Goal: Browse casually: Explore the website without a specific task or goal

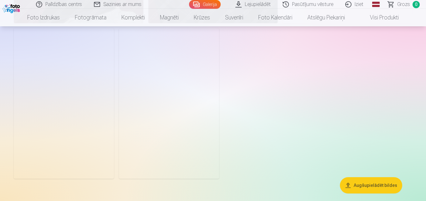
scroll to position [1738, 0]
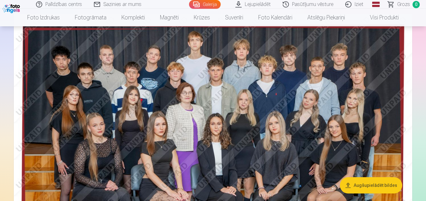
scroll to position [54, 0]
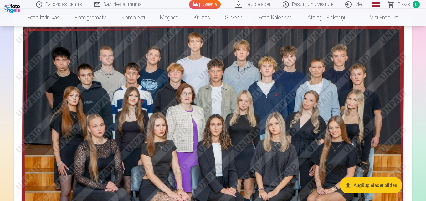
click at [393, 127] on img at bounding box center [213, 148] width 399 height 266
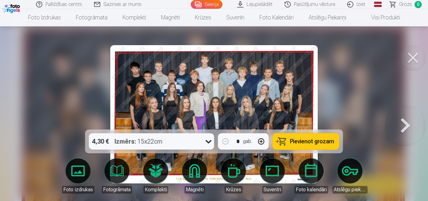
click at [407, 123] on button at bounding box center [405, 114] width 40 height 18
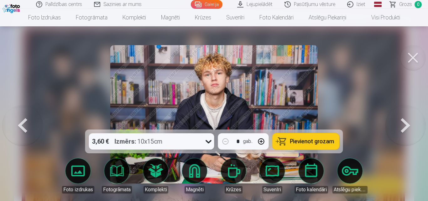
click at [407, 123] on button at bounding box center [405, 114] width 40 height 18
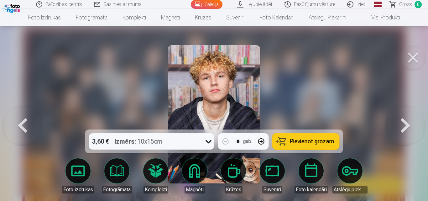
click at [407, 123] on button at bounding box center [405, 114] width 40 height 18
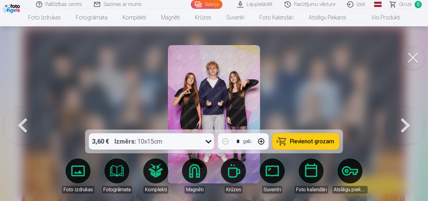
click at [407, 123] on button at bounding box center [405, 114] width 40 height 18
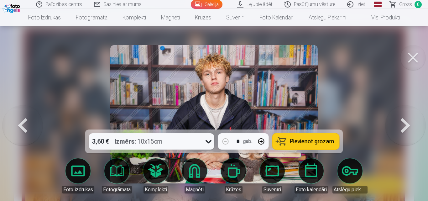
click at [407, 123] on button at bounding box center [405, 114] width 40 height 18
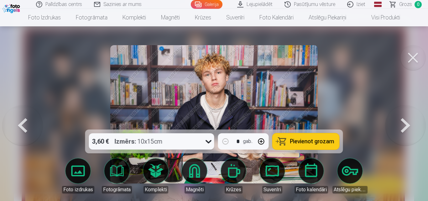
click at [407, 123] on button at bounding box center [405, 114] width 40 height 18
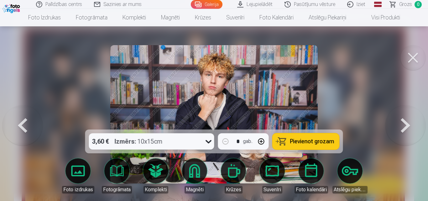
click at [407, 123] on button at bounding box center [405, 114] width 40 height 18
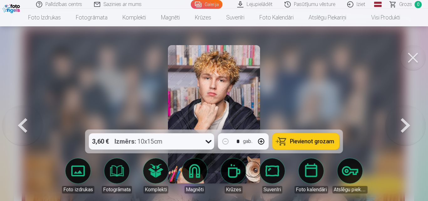
click at [407, 123] on button at bounding box center [405, 114] width 40 height 18
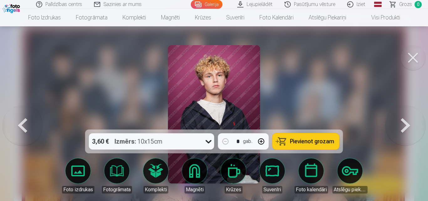
click at [407, 123] on button at bounding box center [405, 114] width 40 height 18
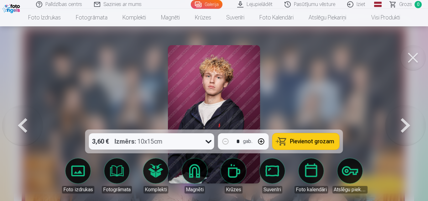
click at [407, 123] on button at bounding box center [405, 114] width 40 height 18
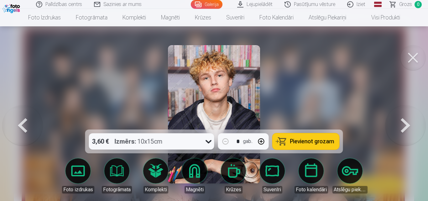
click at [407, 123] on button at bounding box center [405, 114] width 40 height 18
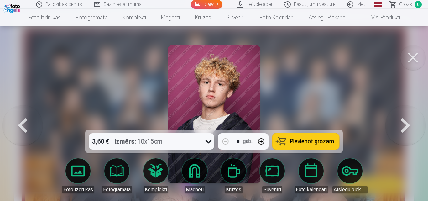
click at [407, 123] on button at bounding box center [405, 114] width 40 height 18
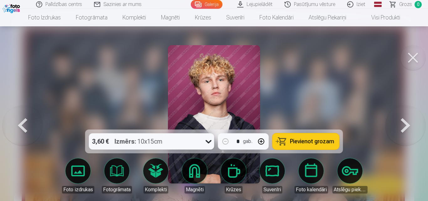
click at [407, 123] on button at bounding box center [405, 114] width 40 height 18
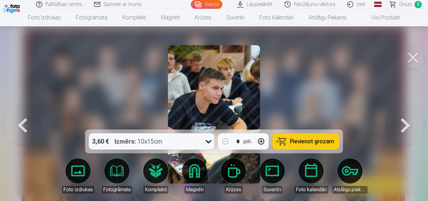
click at [407, 123] on button at bounding box center [405, 114] width 40 height 18
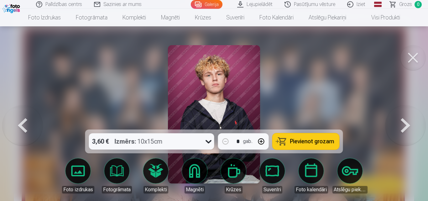
click at [407, 123] on button at bounding box center [405, 114] width 40 height 18
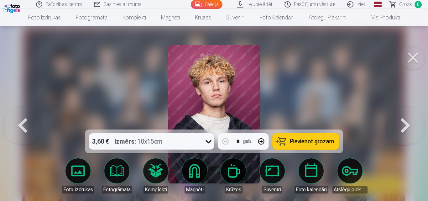
click at [407, 123] on button at bounding box center [405, 114] width 40 height 18
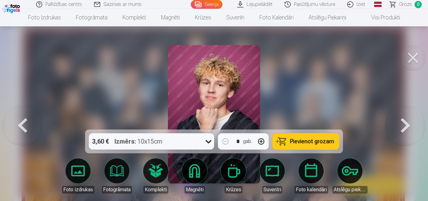
click at [407, 123] on button at bounding box center [405, 114] width 40 height 18
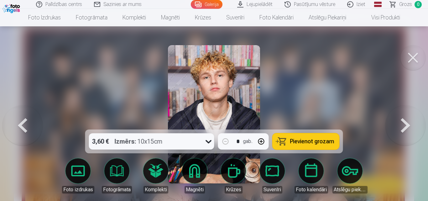
click at [407, 123] on button at bounding box center [405, 114] width 40 height 18
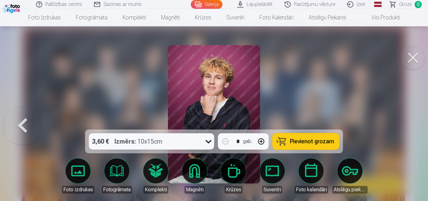
click at [407, 126] on div at bounding box center [214, 100] width 428 height 201
